Goal: Task Accomplishment & Management: Complete application form

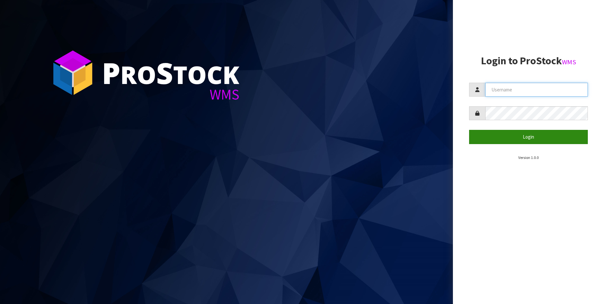
type input "[PERSON_NAME]"
click at [527, 137] on button "Login" at bounding box center [528, 137] width 119 height 14
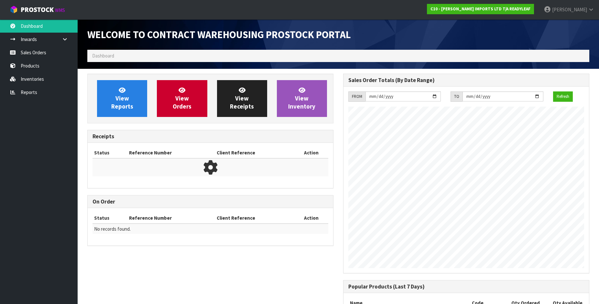
scroll to position [296, 256]
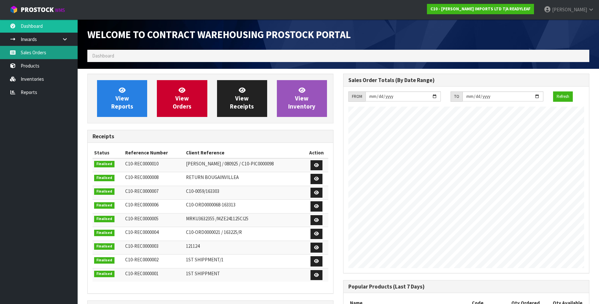
click at [37, 54] on link "Sales Orders" at bounding box center [39, 52] width 78 height 13
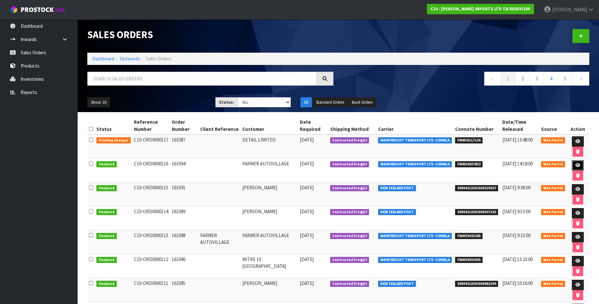
click at [580, 167] on link at bounding box center [578, 165] width 12 height 10
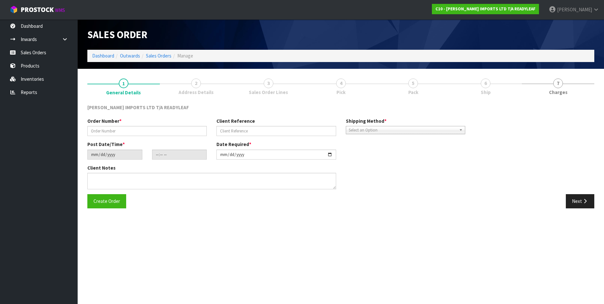
type input "163394"
type input "[DATE]"
type input "12:59:00.000"
type input "[DATE]"
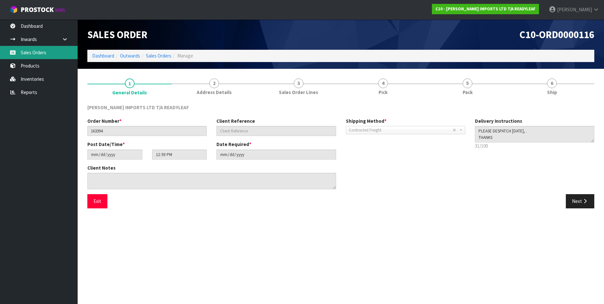
click at [32, 53] on link "Sales Orders" at bounding box center [39, 52] width 78 height 13
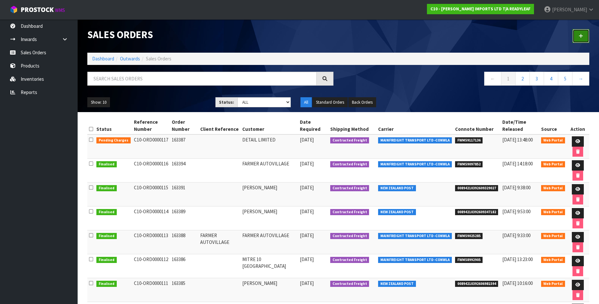
click at [577, 34] on link at bounding box center [581, 36] width 17 height 14
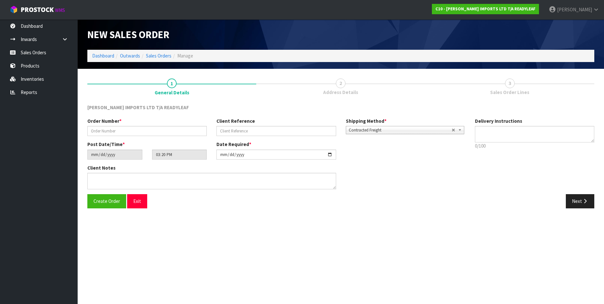
click at [125, 125] on div "Order Number *" at bounding box center [147, 127] width 129 height 18
click at [125, 130] on input "text" at bounding box center [146, 131] width 119 height 10
type input "163397"
click at [104, 203] on span "Create Order" at bounding box center [107, 201] width 27 height 6
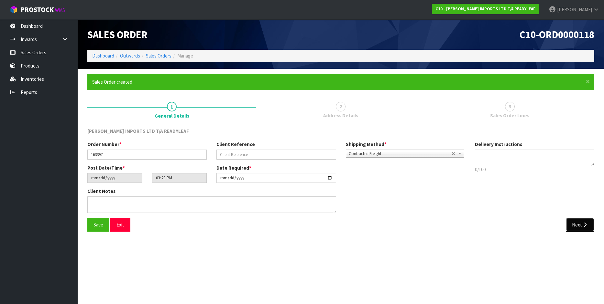
click at [579, 223] on button "Next" at bounding box center [580, 225] width 28 height 14
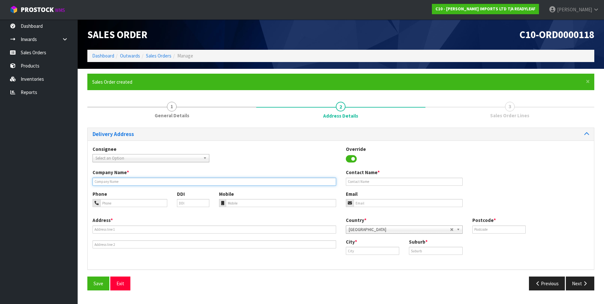
click at [109, 184] on input "text" at bounding box center [215, 182] width 244 height 8
type input "FARMER AUTOVILLAGE"
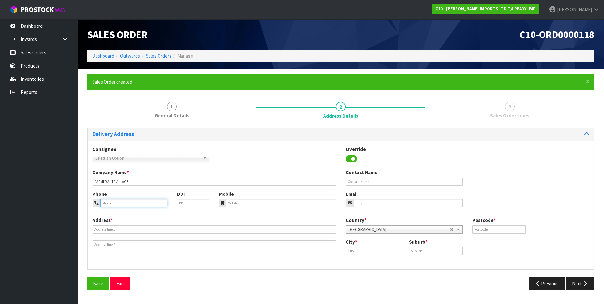
click at [114, 205] on input "tel" at bounding box center [133, 203] width 67 height 8
type input "[PERSON_NAME][EMAIL_ADDRESS][DOMAIN_NAME]"
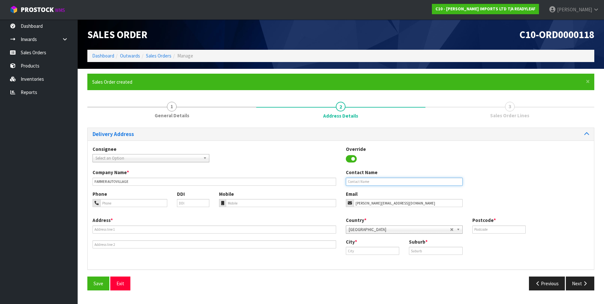
click at [378, 181] on input "text" at bounding box center [404, 182] width 117 height 8
type input "[PERSON_NAME]"
click at [123, 203] on input "tel" at bounding box center [133, 203] width 67 height 8
type input "0292514433"
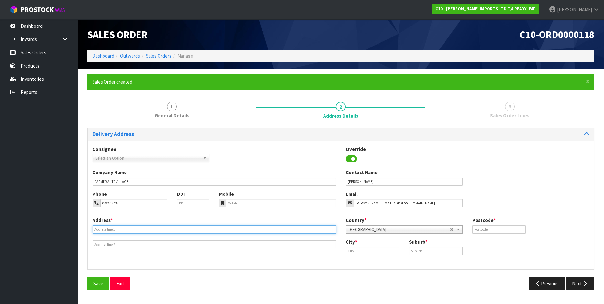
click at [102, 230] on input "text" at bounding box center [215, 230] width 244 height 8
type input "[STREET_ADDRESS]"
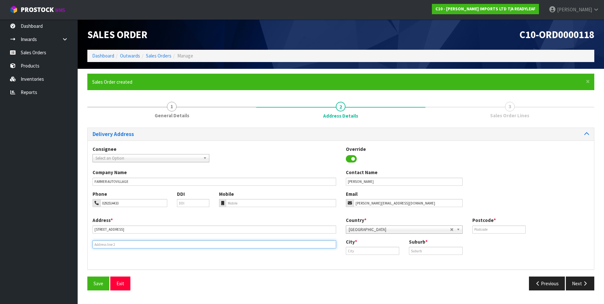
click at [109, 248] on input "text" at bounding box center [215, 245] width 244 height 8
type input "MT MAUNGANUI"
click at [371, 253] on input "text" at bounding box center [373, 251] width 54 height 8
type input "Mt Maunganui"
click at [418, 249] on input "text" at bounding box center [436, 251] width 54 height 8
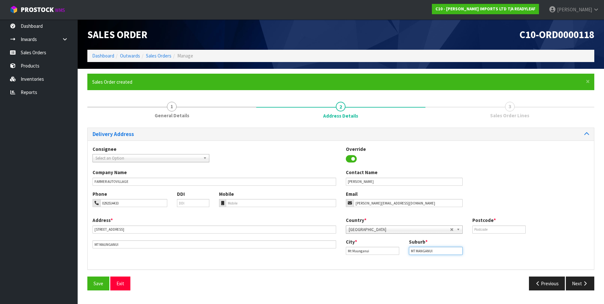
type input "MT MANGANUI"
click at [495, 230] on input "text" at bounding box center [499, 230] width 54 height 8
click at [480, 229] on input "text" at bounding box center [499, 230] width 54 height 8
type input "3116"
click at [584, 284] on icon "button" at bounding box center [585, 283] width 6 height 5
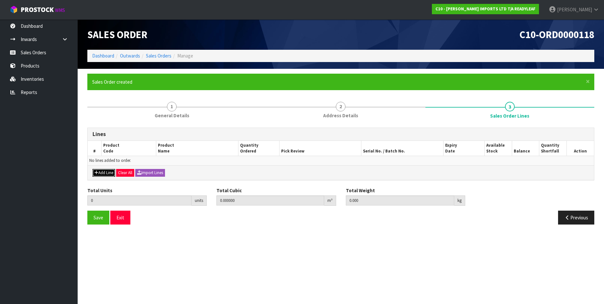
click at [105, 171] on button "Add Line" at bounding box center [104, 173] width 23 height 8
type input "0"
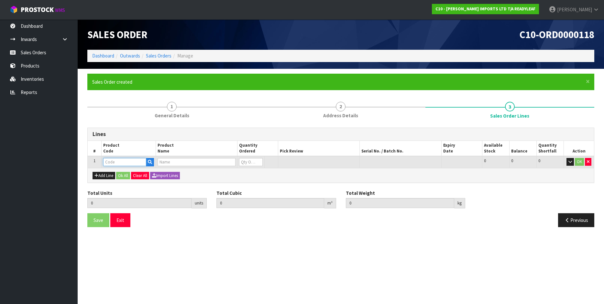
click at [110, 165] on input "text" at bounding box center [124, 162] width 43 height 8
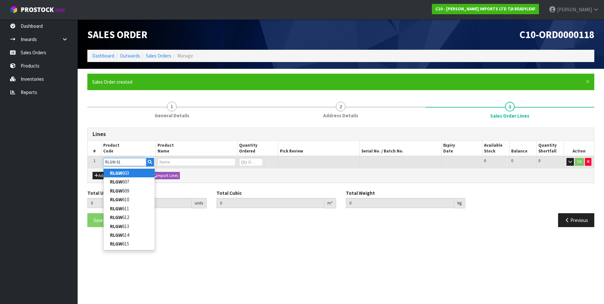
type input "RLGW 611"
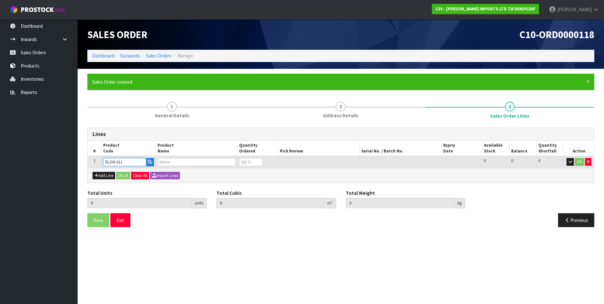
type input "0.000000"
type input "0.000"
type input "SHADY [PERSON_NAME] SNOWDROP WHITE"
type input "0"
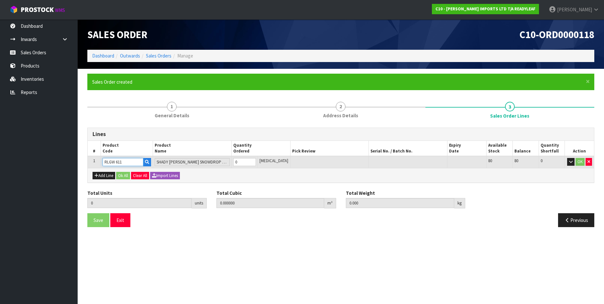
type input "RLGW 611"
click at [251, 161] on input "0" at bounding box center [244, 162] width 23 height 8
type input "0"
type input "1"
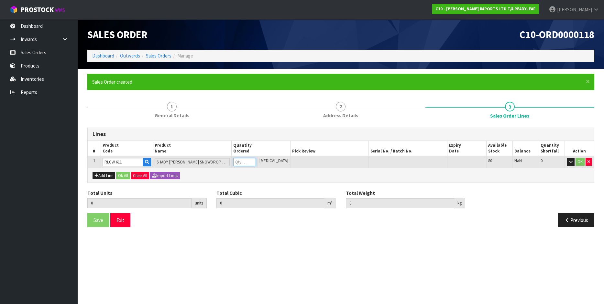
type input "0.044558"
type input "5"
type input "10"
type input "0.46305"
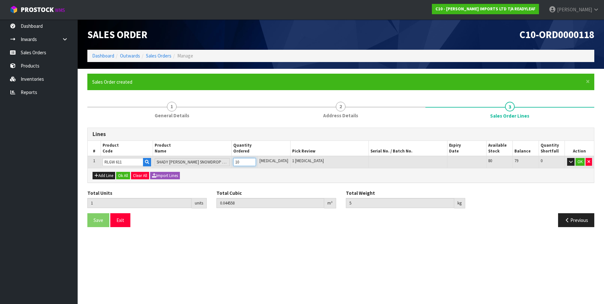
type input "52"
type input "10"
click at [124, 179] on button "Ok All" at bounding box center [123, 176] width 14 height 8
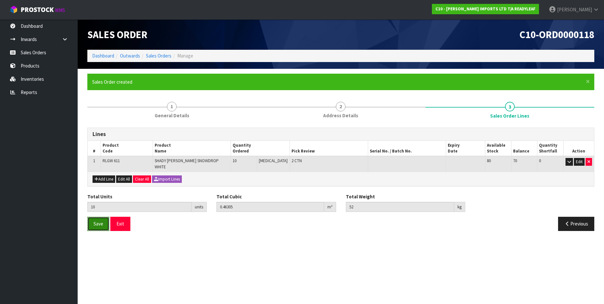
click at [99, 221] on span "Save" at bounding box center [99, 224] width 10 height 6
click at [118, 218] on button "Exit" at bounding box center [120, 224] width 20 height 14
